Goal: Transaction & Acquisition: Purchase product/service

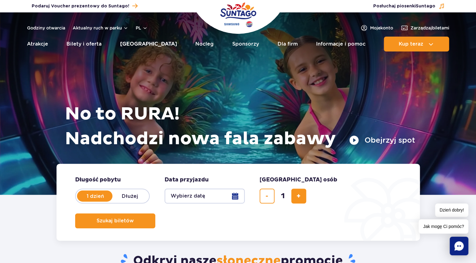
click at [136, 45] on link "[GEOGRAPHIC_DATA]" at bounding box center [148, 44] width 57 height 15
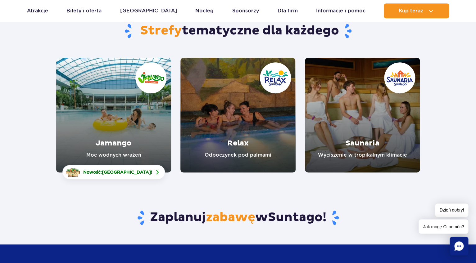
scroll to position [65, 0]
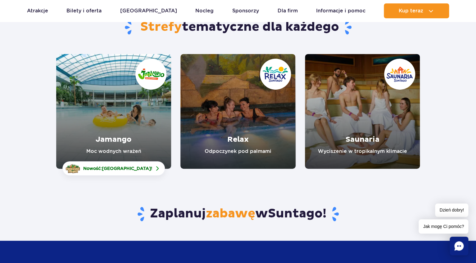
click at [123, 142] on link "Jamango" at bounding box center [113, 111] width 115 height 115
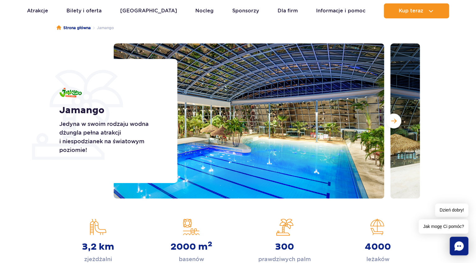
scroll to position [65, 0]
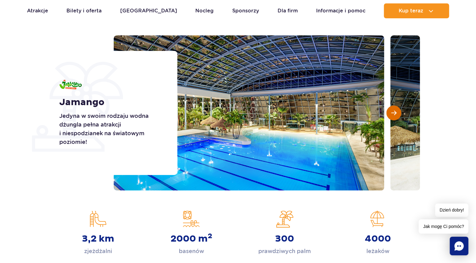
click at [392, 114] on span "Następny slajd" at bounding box center [393, 113] width 5 height 6
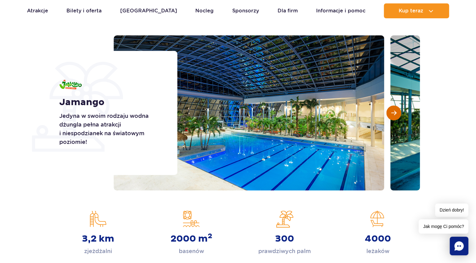
click at [392, 114] on span "Następny slajd" at bounding box center [393, 113] width 5 height 6
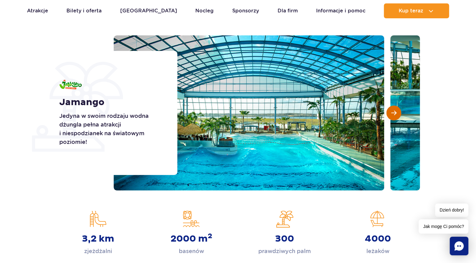
click at [392, 114] on span "Następny slajd" at bounding box center [393, 113] width 5 height 6
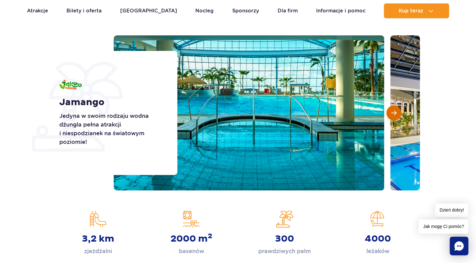
click at [392, 114] on span "Następny slajd" at bounding box center [393, 113] width 5 height 6
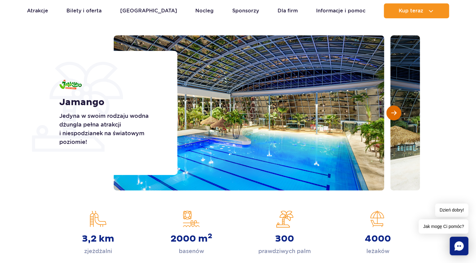
click at [392, 114] on span "Następny slajd" at bounding box center [393, 113] width 5 height 6
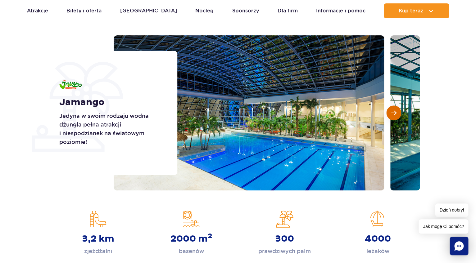
click at [392, 114] on span "Następny slajd" at bounding box center [393, 113] width 5 height 6
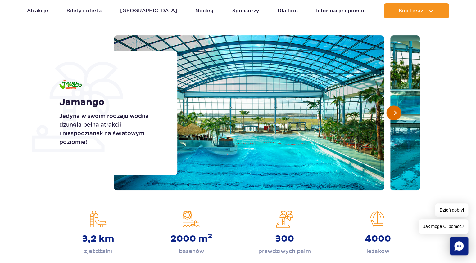
click at [392, 114] on span "Następny slajd" at bounding box center [393, 113] width 5 height 6
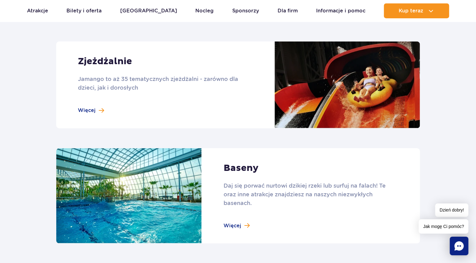
scroll to position [554, 0]
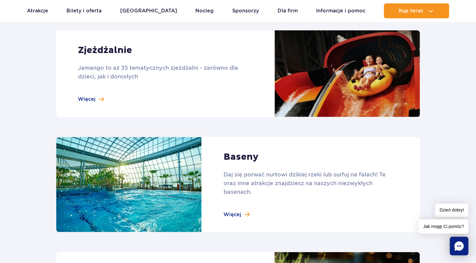
click at [92, 100] on link at bounding box center [238, 73] width 364 height 87
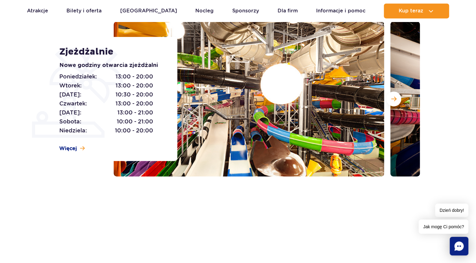
scroll to position [98, 0]
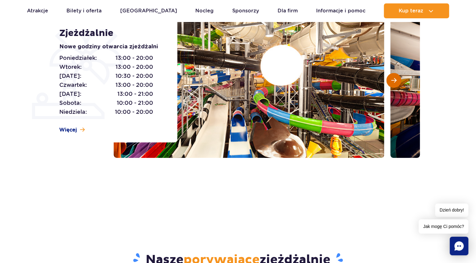
click at [395, 82] on span "Następny slajd" at bounding box center [393, 81] width 5 height 6
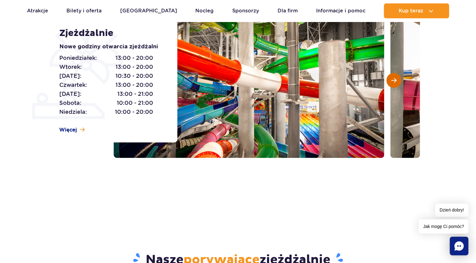
click at [395, 82] on span "Następny slajd" at bounding box center [393, 81] width 5 height 6
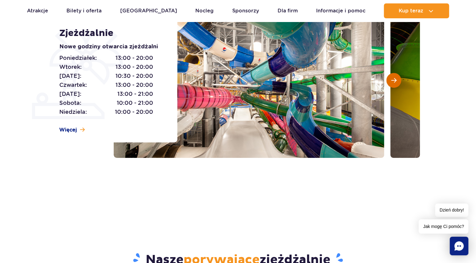
click at [395, 82] on span "Następny slajd" at bounding box center [393, 81] width 5 height 6
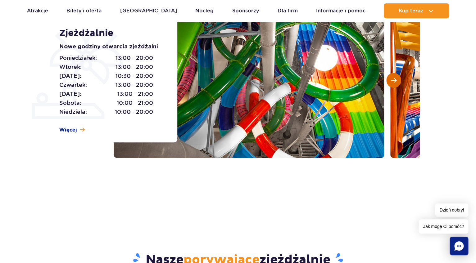
click at [395, 82] on span "Następny slajd" at bounding box center [393, 81] width 5 height 6
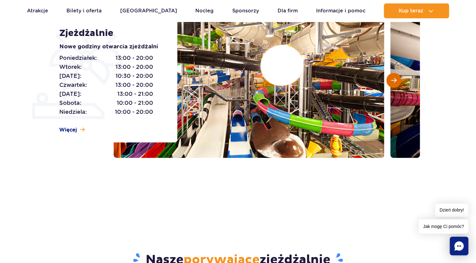
click at [395, 82] on span "Następny slajd" at bounding box center [393, 81] width 5 height 6
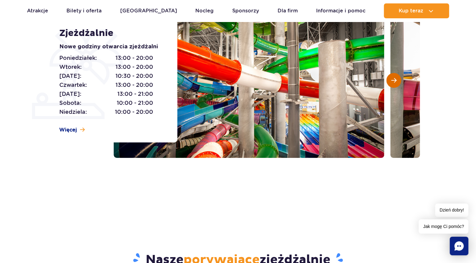
click at [395, 82] on span "Następny slajd" at bounding box center [393, 81] width 5 height 6
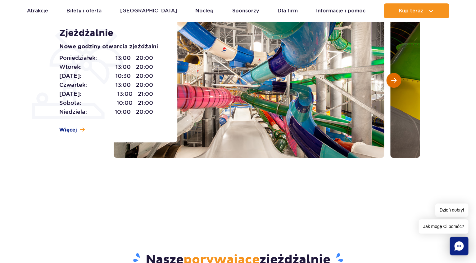
click at [395, 82] on span "Następny slajd" at bounding box center [393, 81] width 5 height 6
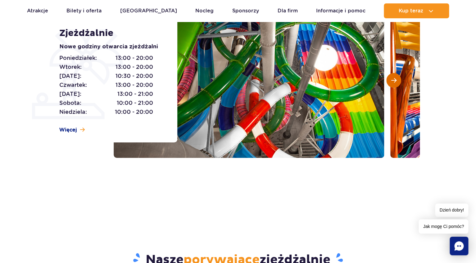
click at [395, 82] on span "Następny slajd" at bounding box center [393, 81] width 5 height 6
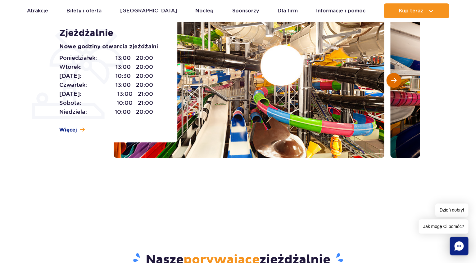
click at [395, 82] on span "Następny slajd" at bounding box center [393, 81] width 5 height 6
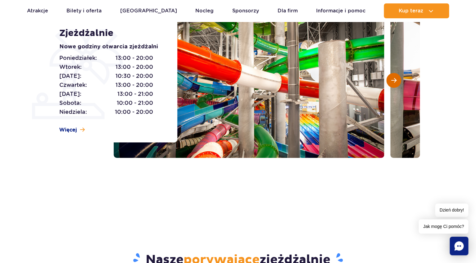
click at [395, 82] on span "Następny slajd" at bounding box center [393, 81] width 5 height 6
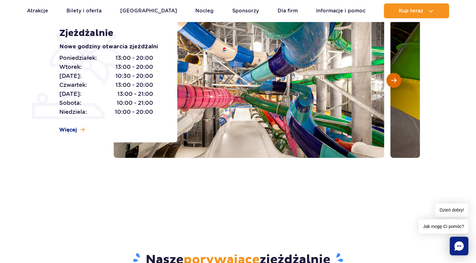
click at [395, 82] on span "Następny slajd" at bounding box center [393, 81] width 5 height 6
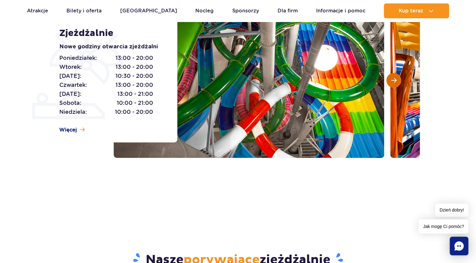
click at [395, 82] on span "Następny slajd" at bounding box center [393, 81] width 5 height 6
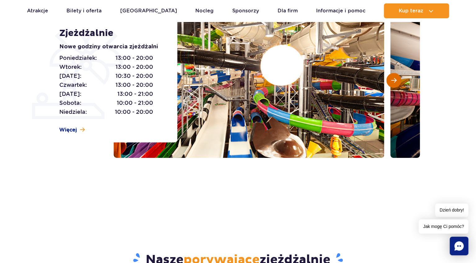
click at [395, 82] on span "Następny slajd" at bounding box center [393, 81] width 5 height 6
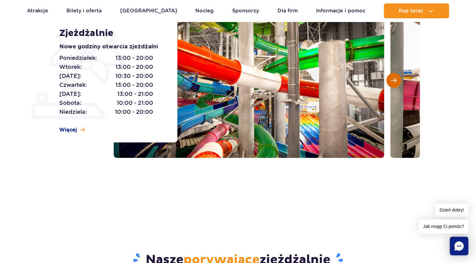
click at [395, 82] on span "Następny slajd" at bounding box center [393, 81] width 5 height 6
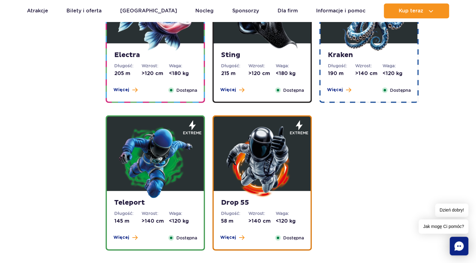
scroll to position [652, 0]
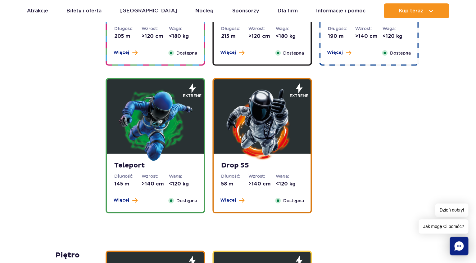
click at [242, 145] on img at bounding box center [262, 124] width 75 height 75
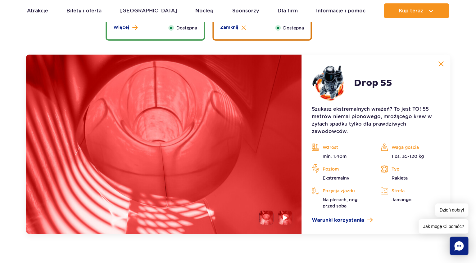
scroll to position [810, 0]
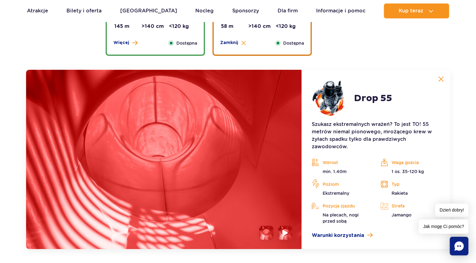
click at [286, 231] on img at bounding box center [286, 232] width 6 height 7
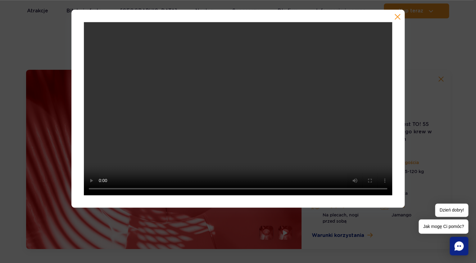
click at [400, 14] on button "button" at bounding box center [397, 17] width 6 height 6
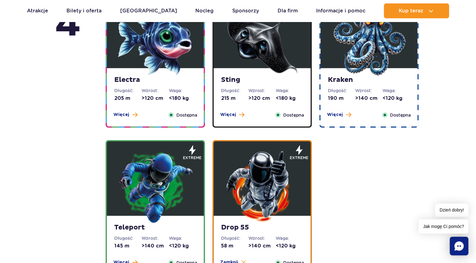
scroll to position [582, 0]
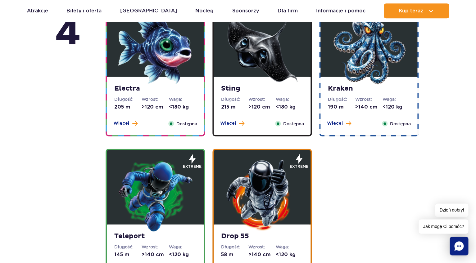
click at [353, 55] on img at bounding box center [369, 47] width 75 height 75
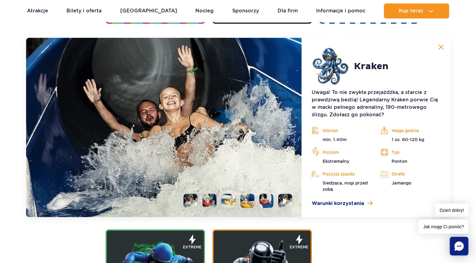
scroll to position [695, 0]
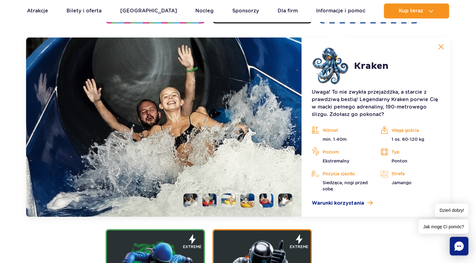
click at [284, 200] on img at bounding box center [286, 200] width 6 height 7
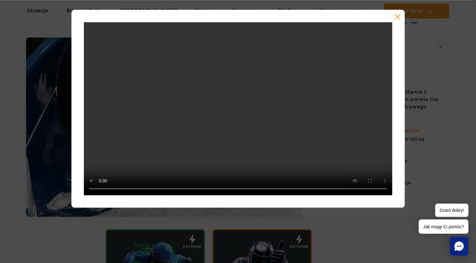
click at [395, 15] on button "button" at bounding box center [397, 17] width 6 height 6
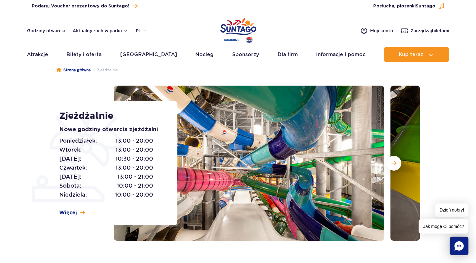
scroll to position [0, 0]
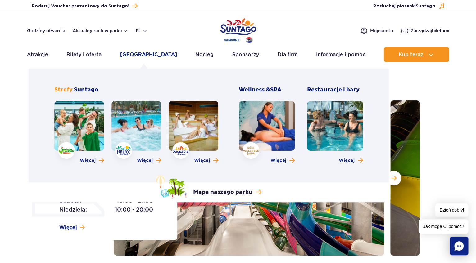
click at [142, 57] on link "Poznaj park" at bounding box center [148, 54] width 57 height 15
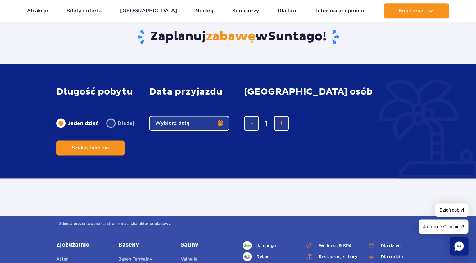
scroll to position [293, 0]
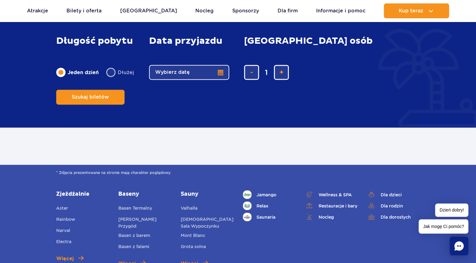
click at [219, 80] on button "Wybierz datę" at bounding box center [189, 72] width 80 height 15
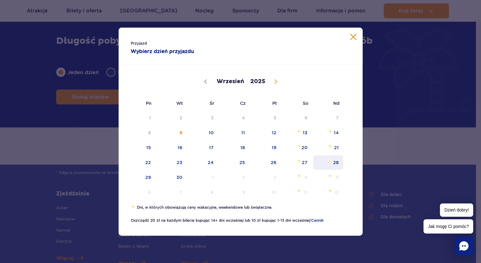
click at [334, 161] on span "28" at bounding box center [328, 163] width 31 height 14
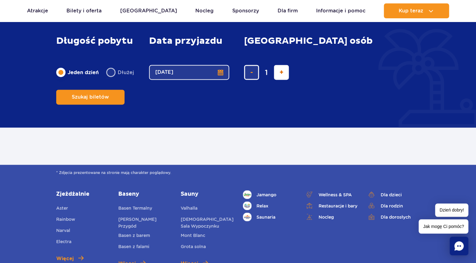
click at [278, 80] on button "dodaj bilet" at bounding box center [281, 72] width 15 height 15
type input "2"
click at [125, 90] on button "Szukaj biletów" at bounding box center [90, 97] width 68 height 15
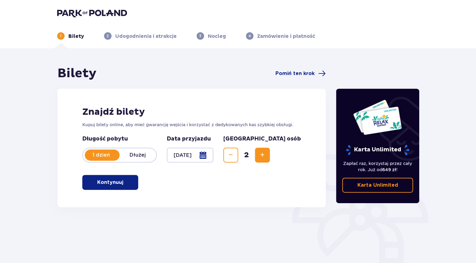
click at [107, 187] on button "Kontynuuj" at bounding box center [110, 182] width 56 height 15
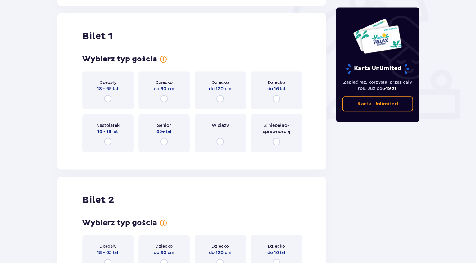
scroll to position [207, 0]
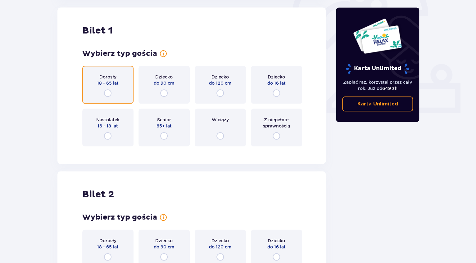
click at [107, 93] on input "radio" at bounding box center [107, 92] width 7 height 7
radio input "true"
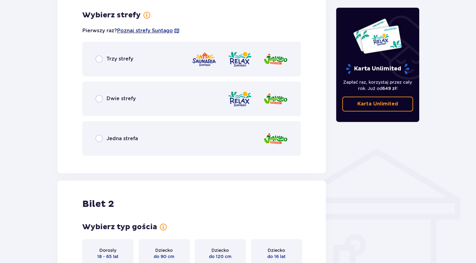
scroll to position [359, 0]
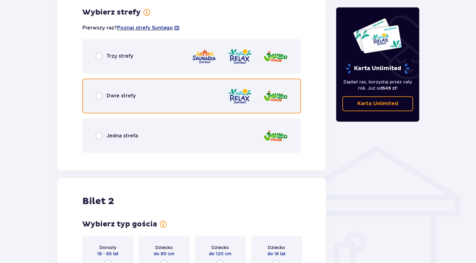
click at [97, 97] on input "radio" at bounding box center [98, 95] width 7 height 7
radio input "true"
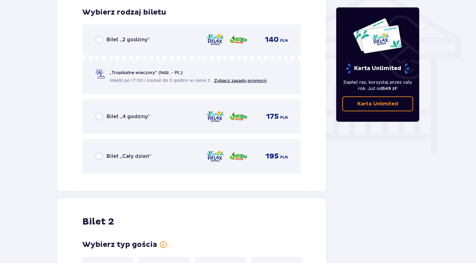
scroll to position [517, 0]
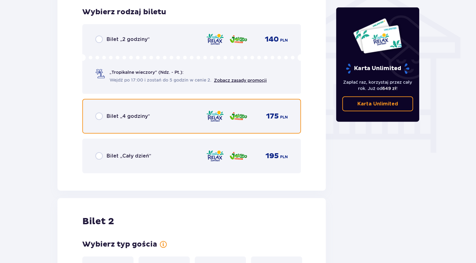
click at [101, 119] on input "radio" at bounding box center [98, 116] width 7 height 7
radio input "true"
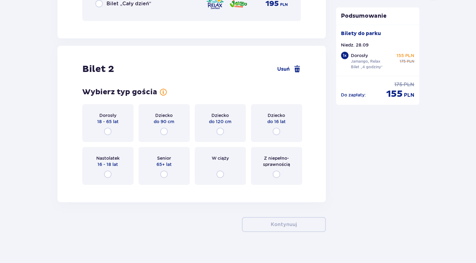
scroll to position [675, 0]
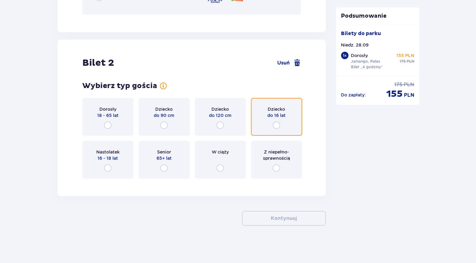
click at [277, 127] on input "radio" at bounding box center [276, 125] width 7 height 7
radio input "true"
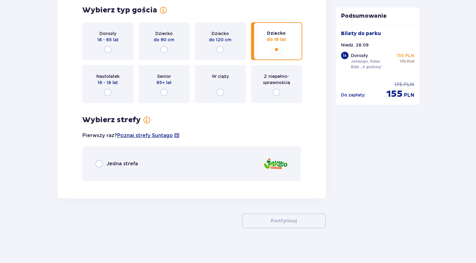
scroll to position [753, 0]
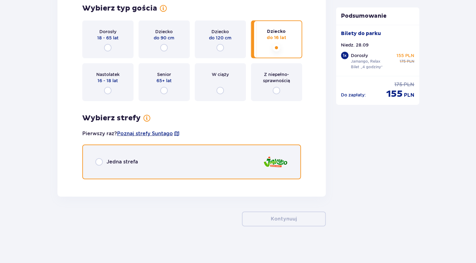
click at [97, 162] on input "radio" at bounding box center [98, 161] width 7 height 7
radio input "true"
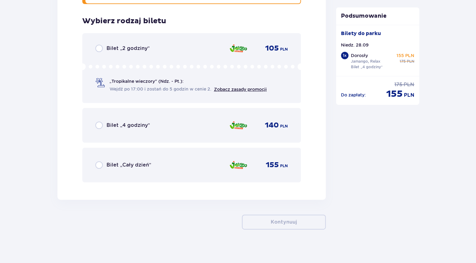
scroll to position [932, 0]
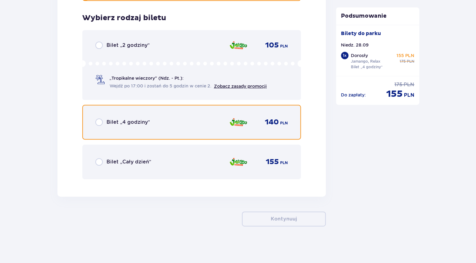
click at [99, 123] on input "radio" at bounding box center [98, 122] width 7 height 7
radio input "true"
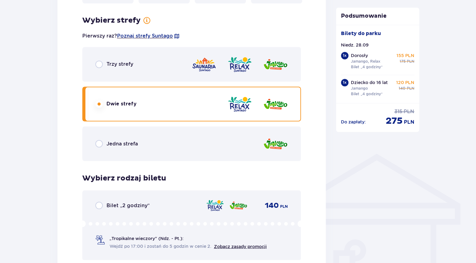
scroll to position [311, 0]
